Goal: Obtain resource: Obtain resource

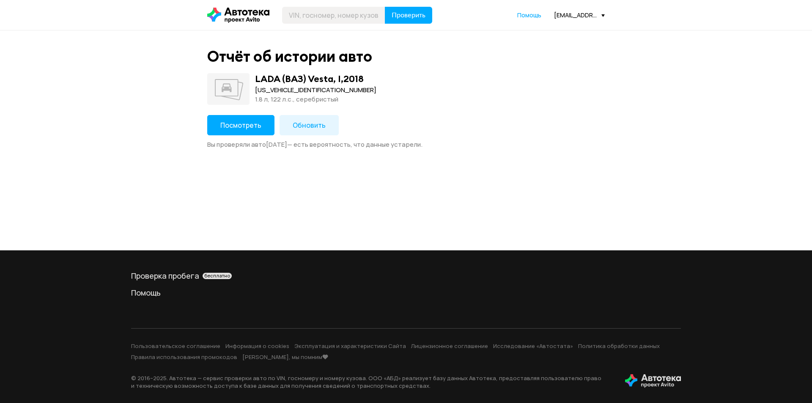
click at [262, 122] on button "Посмотреть" at bounding box center [240, 125] width 67 height 20
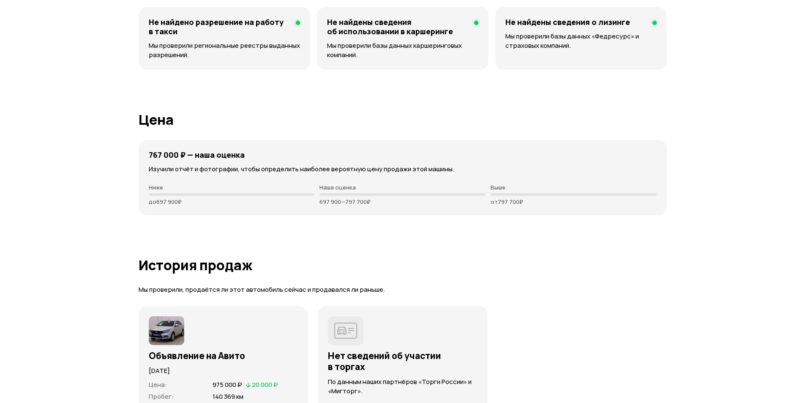
scroll to position [2283, 0]
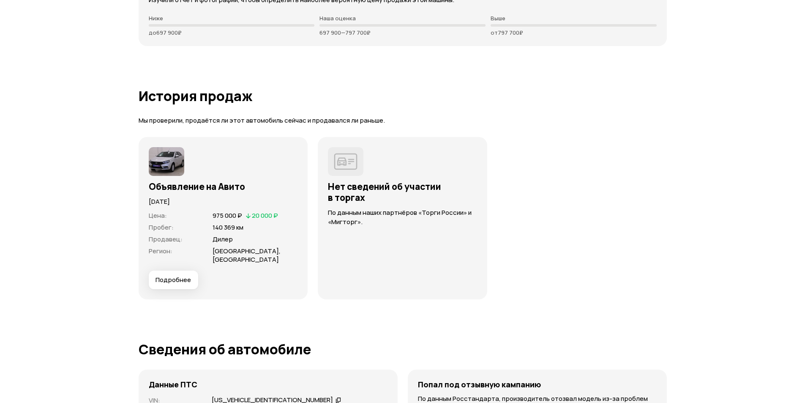
click at [181, 277] on span "Подробнее" at bounding box center [174, 280] width 36 height 8
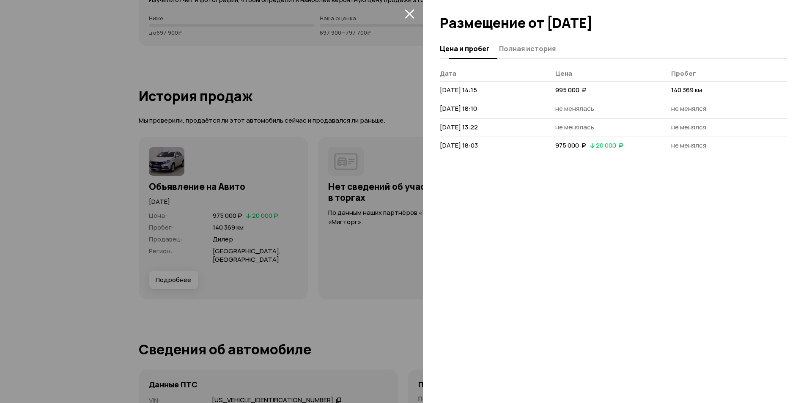
click at [531, 44] on span "Полная история" at bounding box center [527, 48] width 57 height 8
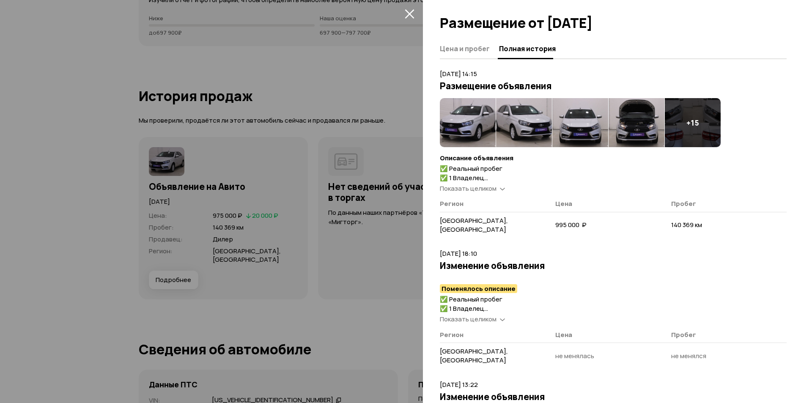
click at [410, 19] on button "закрыть" at bounding box center [409, 14] width 14 height 14
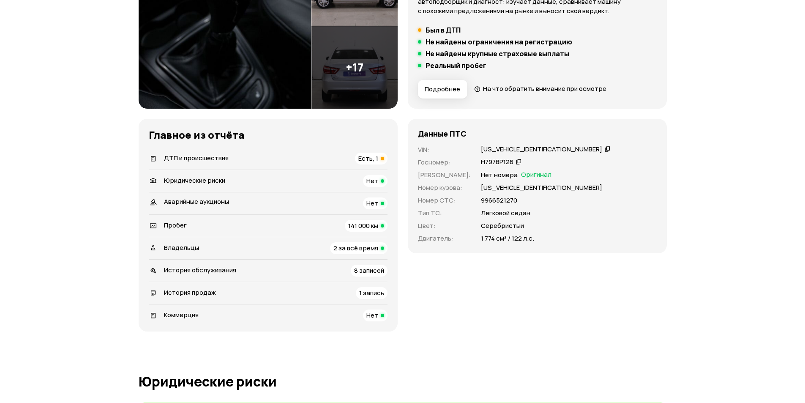
scroll to position [169, 0]
click at [605, 150] on icon at bounding box center [608, 149] width 6 height 8
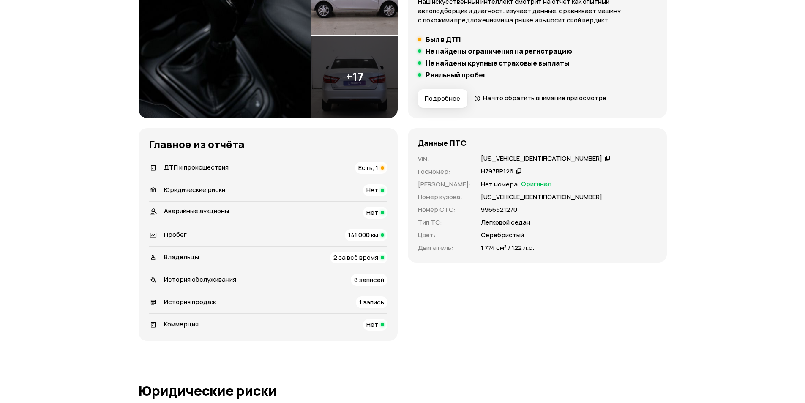
scroll to position [0, 0]
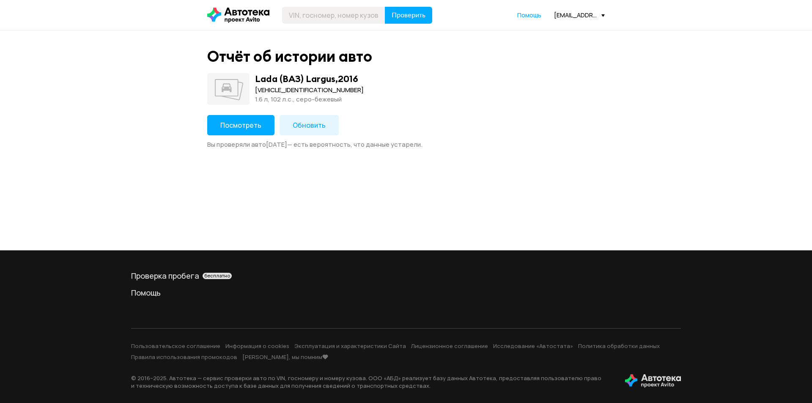
click at [265, 133] on button "Посмотреть" at bounding box center [240, 125] width 67 height 20
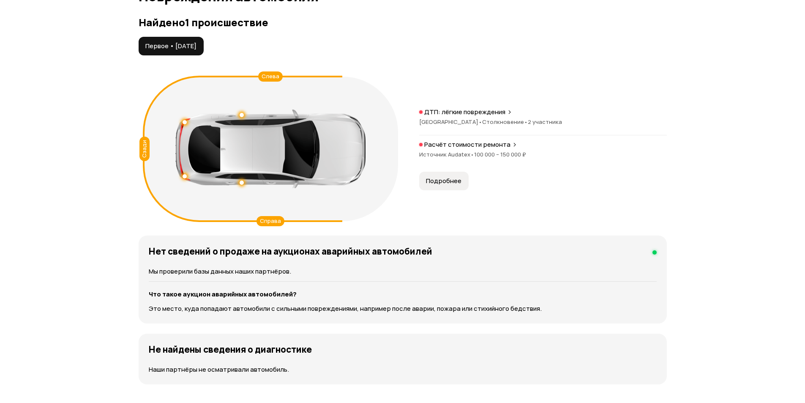
scroll to position [888, 0]
click at [433, 165] on div "Расчёт стоимости ремонта Источник Audatex • 100 000 – 150 000 ₽" at bounding box center [543, 153] width 248 height 27
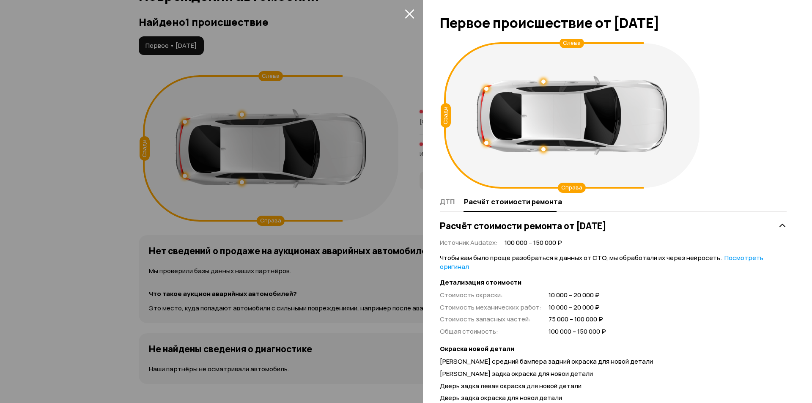
drag, startPoint x: 413, startPoint y: 14, endPoint x: 458, endPoint y: 47, distance: 55.4
click at [413, 14] on icon "закрыть" at bounding box center [410, 14] width 10 height 10
